Goal: Task Accomplishment & Management: Complete application form

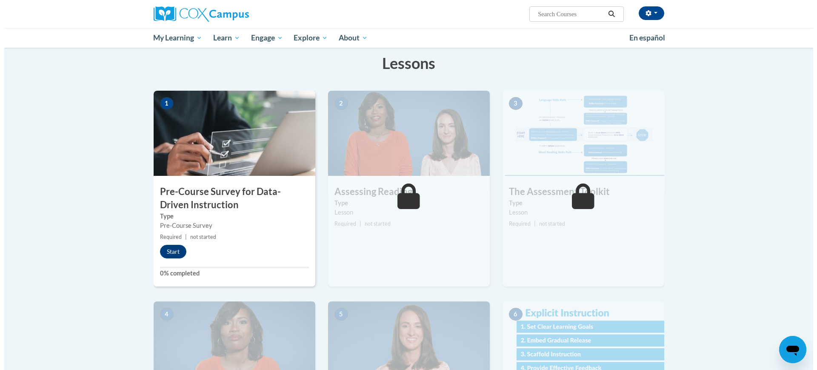
scroll to position [78, 0]
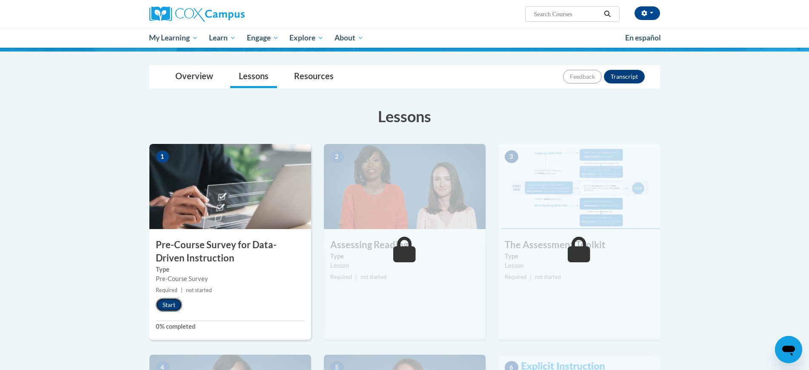
click at [171, 302] on button "Start" at bounding box center [169, 305] width 26 height 14
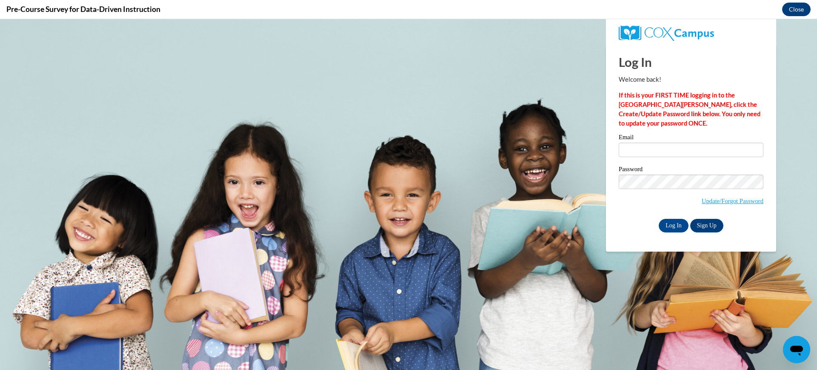
scroll to position [0, 0]
type input "[EMAIL_ADDRESS][DOMAIN_NAME]"
click at [670, 226] on input "Log In" at bounding box center [674, 226] width 30 height 14
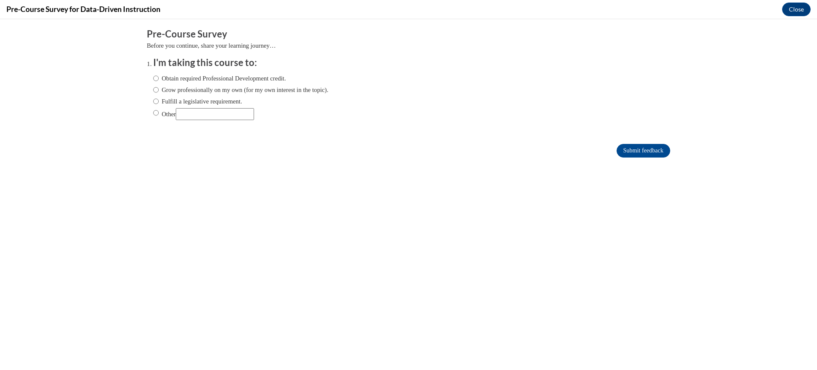
click at [177, 98] on label "Fulfill a legislative requirement." at bounding box center [197, 101] width 89 height 9
click at [159, 98] on input "Fulfill a legislative requirement." at bounding box center [156, 101] width 6 height 9
radio input "true"
click at [630, 150] on input "Submit feedback" at bounding box center [643, 151] width 54 height 14
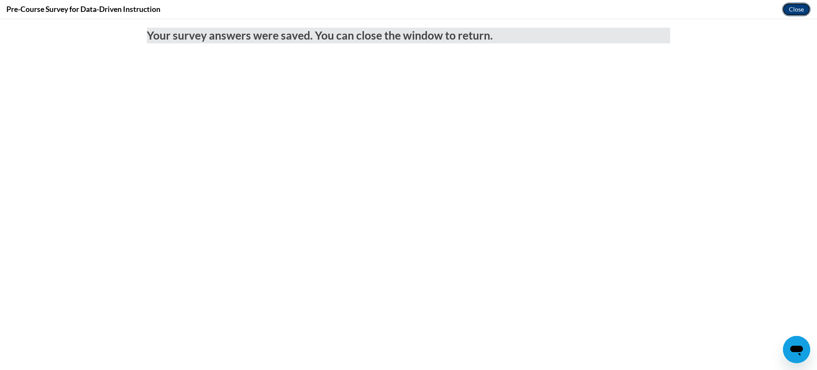
click at [796, 9] on button "Close" at bounding box center [796, 10] width 29 height 14
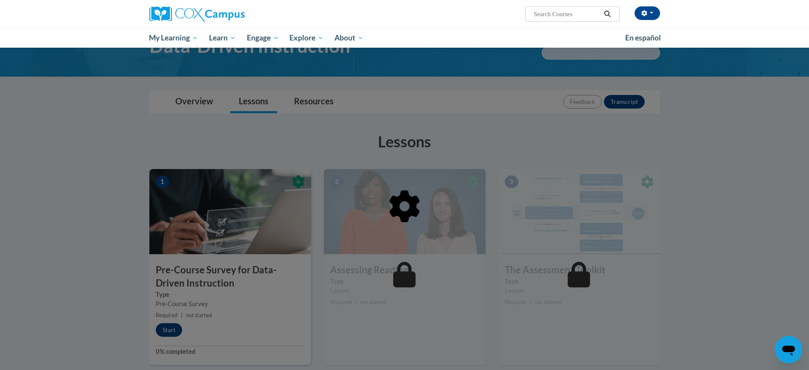
scroll to position [160, 0]
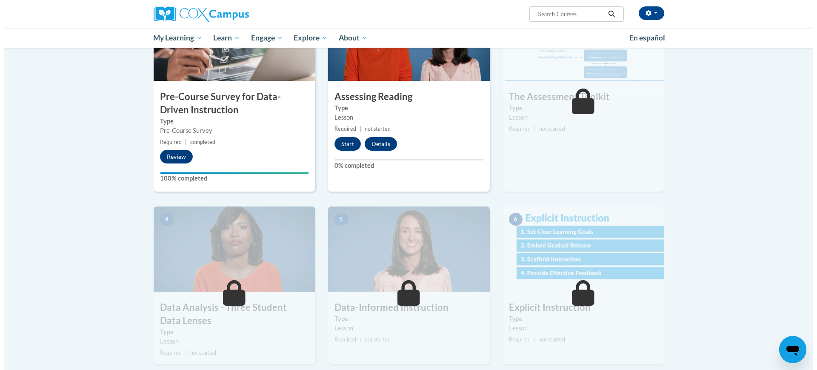
scroll to position [173, 0]
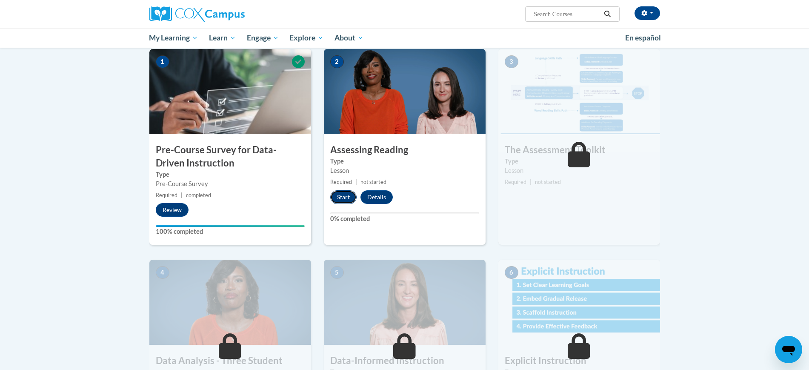
click at [337, 195] on button "Start" at bounding box center [343, 197] width 26 height 14
